Goal: Information Seeking & Learning: Learn about a topic

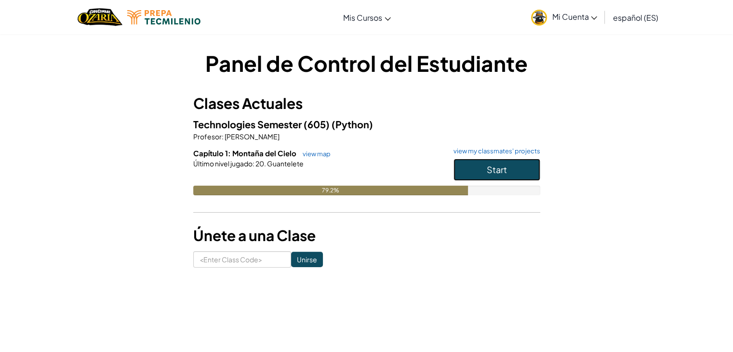
click at [487, 173] on span "Start" at bounding box center [497, 169] width 20 height 11
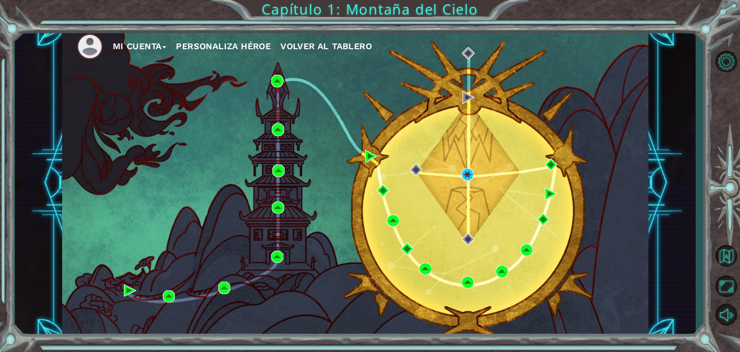
click at [541, 63] on div "Mi Cuenta Personaliza Héroe Volver al tablero" at bounding box center [355, 182] width 586 height 309
click at [599, 60] on div "Mi Cuenta Personaliza Héroe Volver al tablero" at bounding box center [355, 182] width 586 height 309
click at [718, 250] on button "Volver al mapa" at bounding box center [726, 255] width 28 height 28
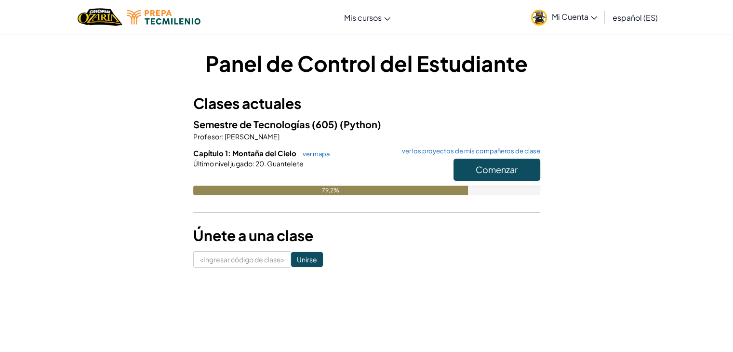
click at [607, 20] on link "español (ES)" at bounding box center [634, 17] width 55 height 26
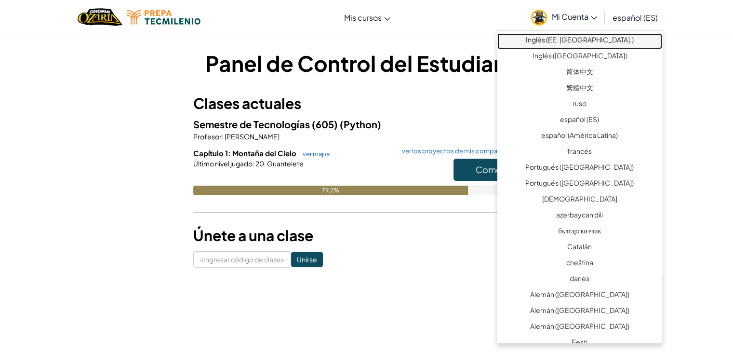
click at [628, 47] on link "Inglés (EE. [GEOGRAPHIC_DATA].)" at bounding box center [579, 41] width 165 height 16
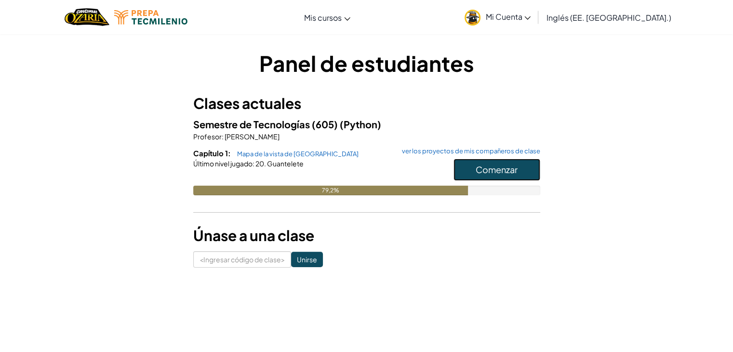
click at [513, 174] on font "Comenzar" at bounding box center [496, 169] width 42 height 11
